Goal: Information Seeking & Learning: Learn about a topic

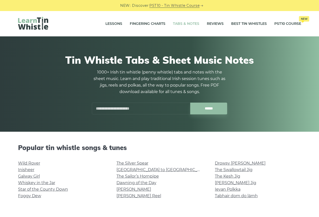
click at [32, 177] on link "Galway Girl" at bounding box center [29, 176] width 22 height 5
click at [232, 178] on link "The Kesh Jig" at bounding box center [227, 176] width 25 height 5
click at [34, 165] on link "Wild Rover" at bounding box center [29, 163] width 22 height 5
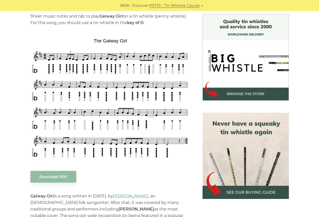
scroll to position [129, 0]
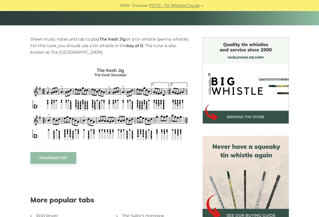
scroll to position [109, 0]
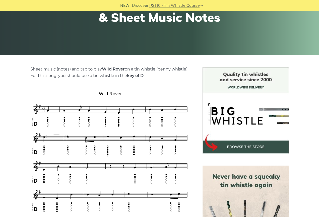
scroll to position [85, 0]
